Goal: Navigation & Orientation: Go to known website

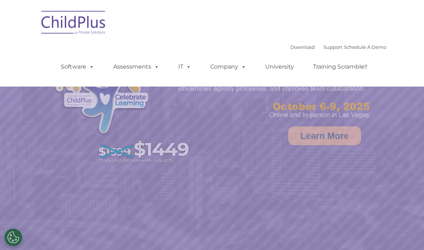
select select "MEDIUM"
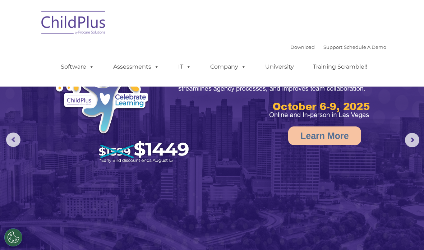
click at [80, 20] on img at bounding box center [74, 24] width 72 height 36
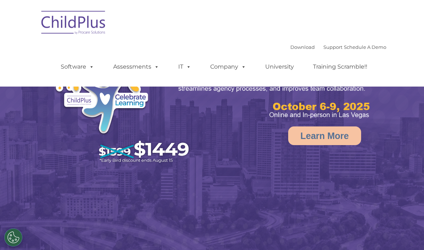
select select "MEDIUM"
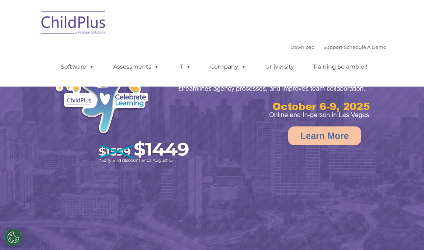
select select "MEDIUM"
